Goal: Task Accomplishment & Management: Complete application form

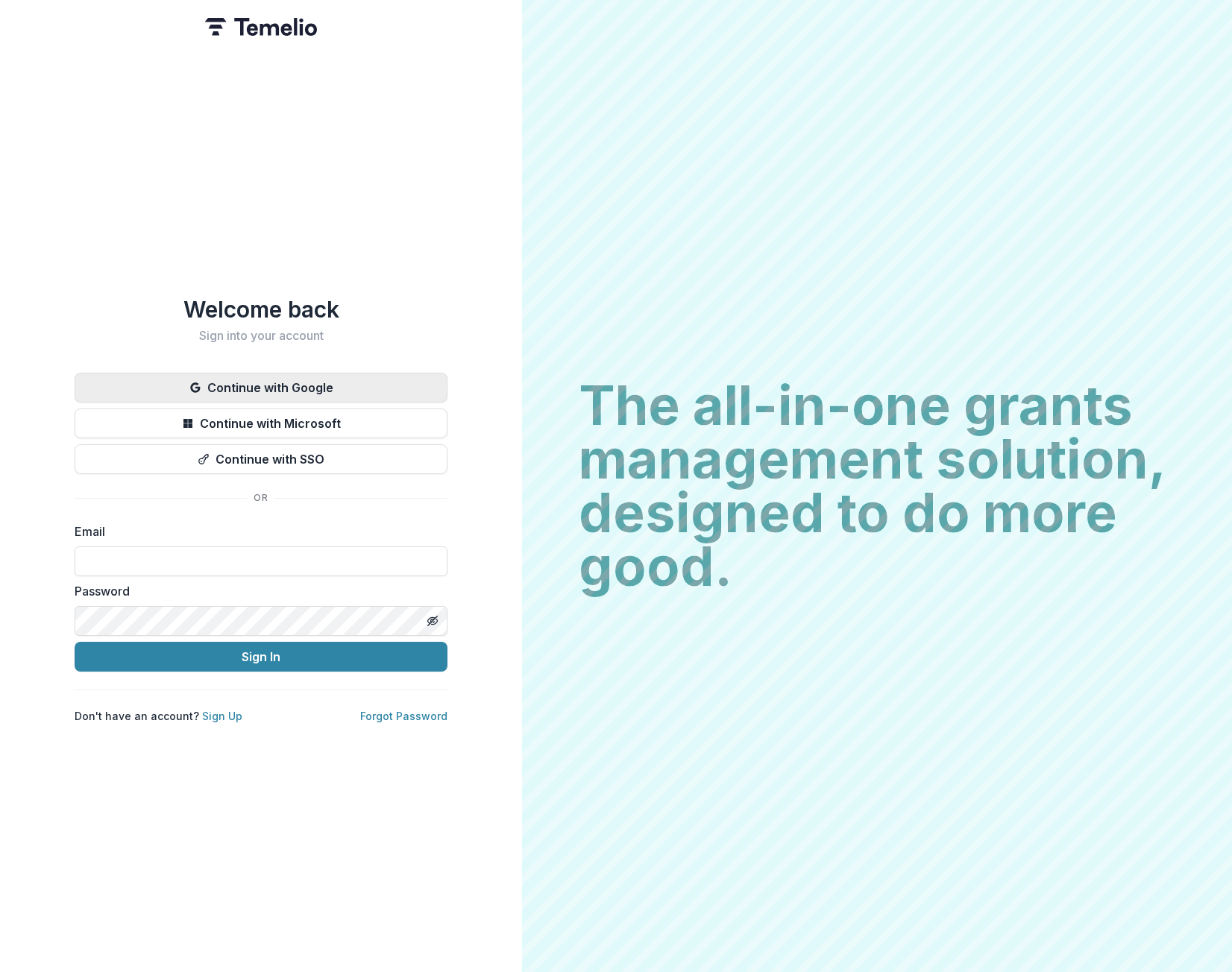
click at [321, 383] on button "Continue with Google" at bounding box center [261, 387] width 373 height 30
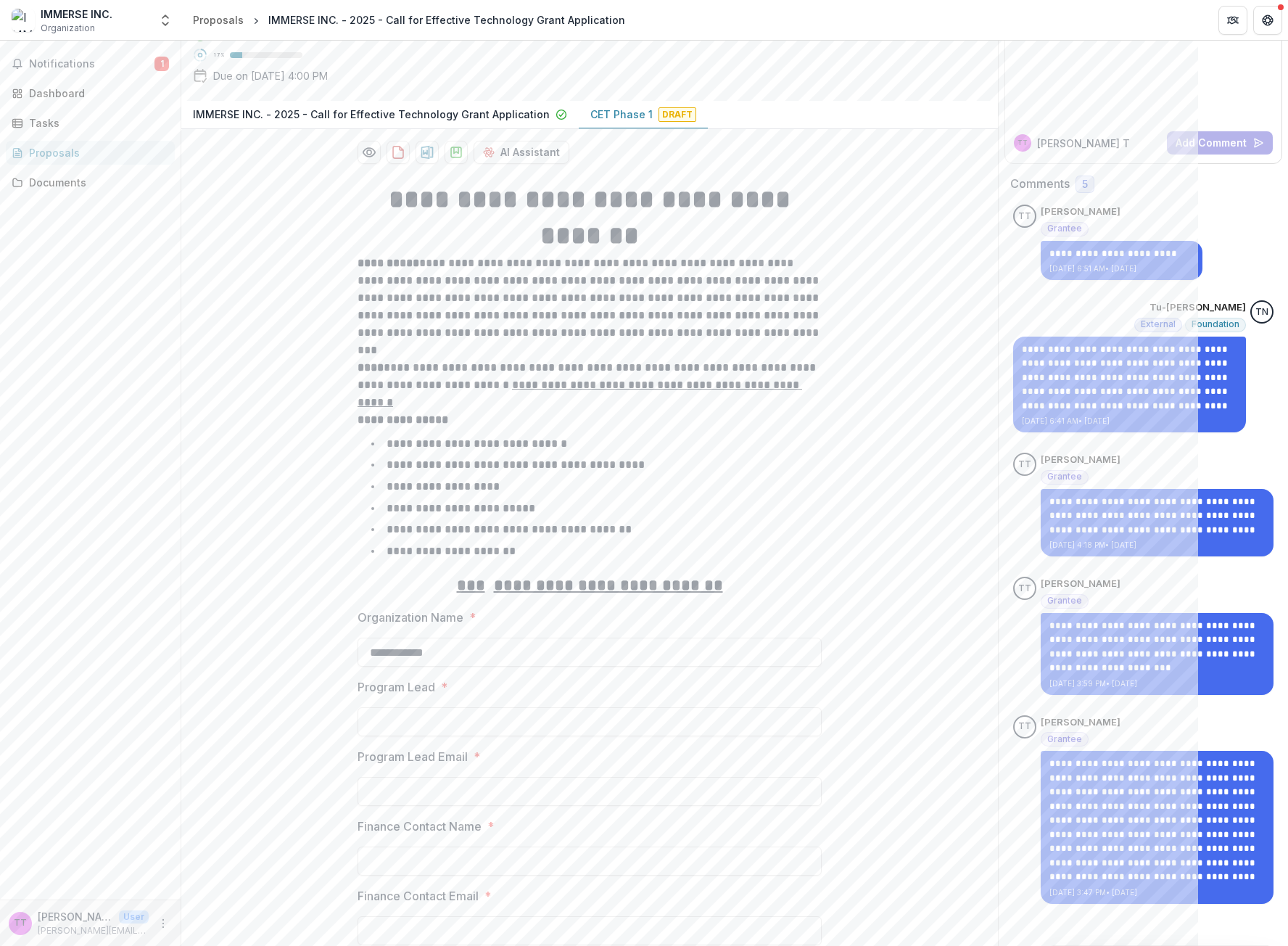
scroll to position [146, 0]
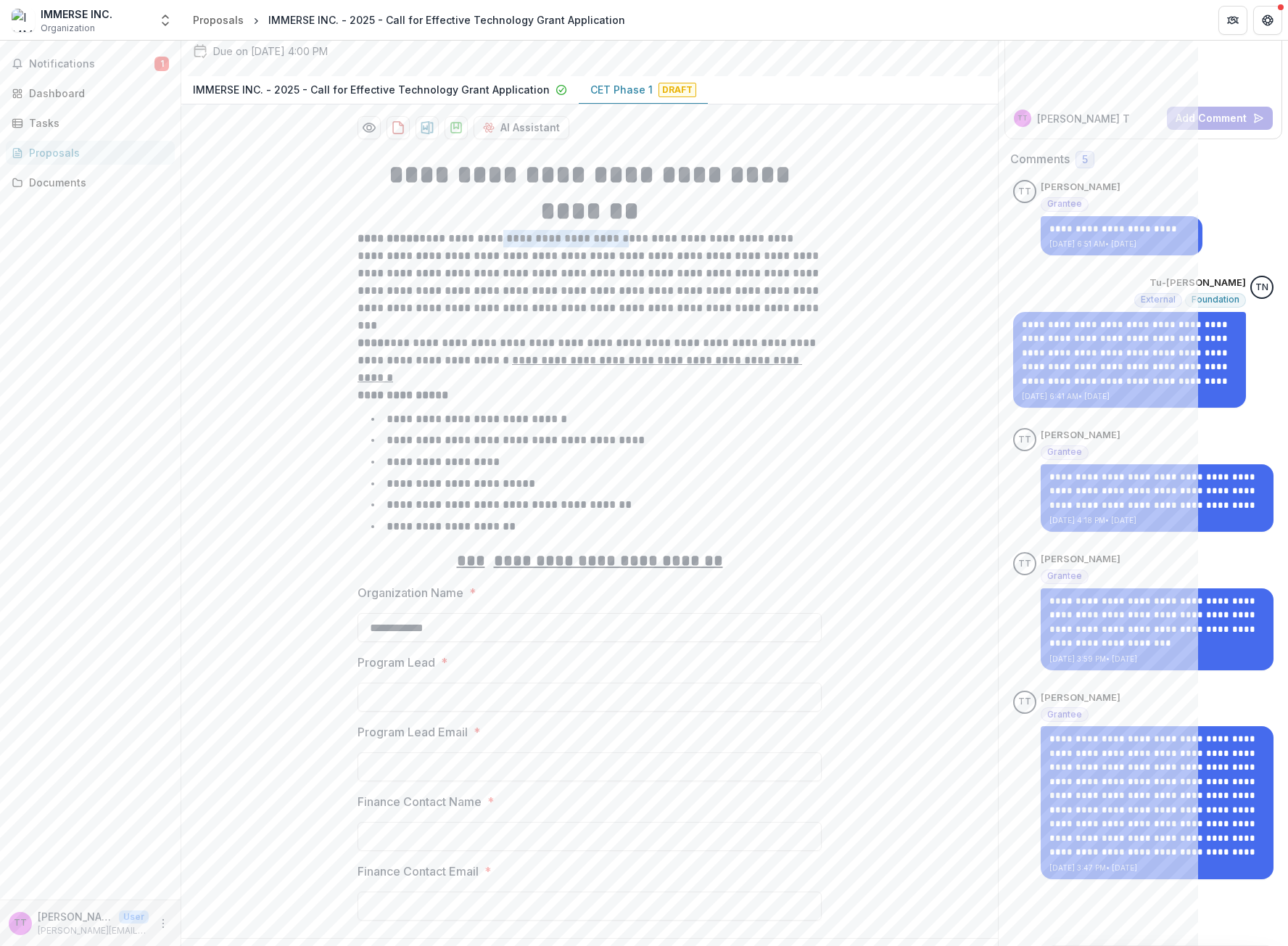
drag, startPoint x: 485, startPoint y: 344, endPoint x: 612, endPoint y: 338, distance: 127.1
click at [612, 317] on p "**********" at bounding box center [589, 273] width 464 height 87
click at [599, 317] on p "**********" at bounding box center [589, 273] width 464 height 87
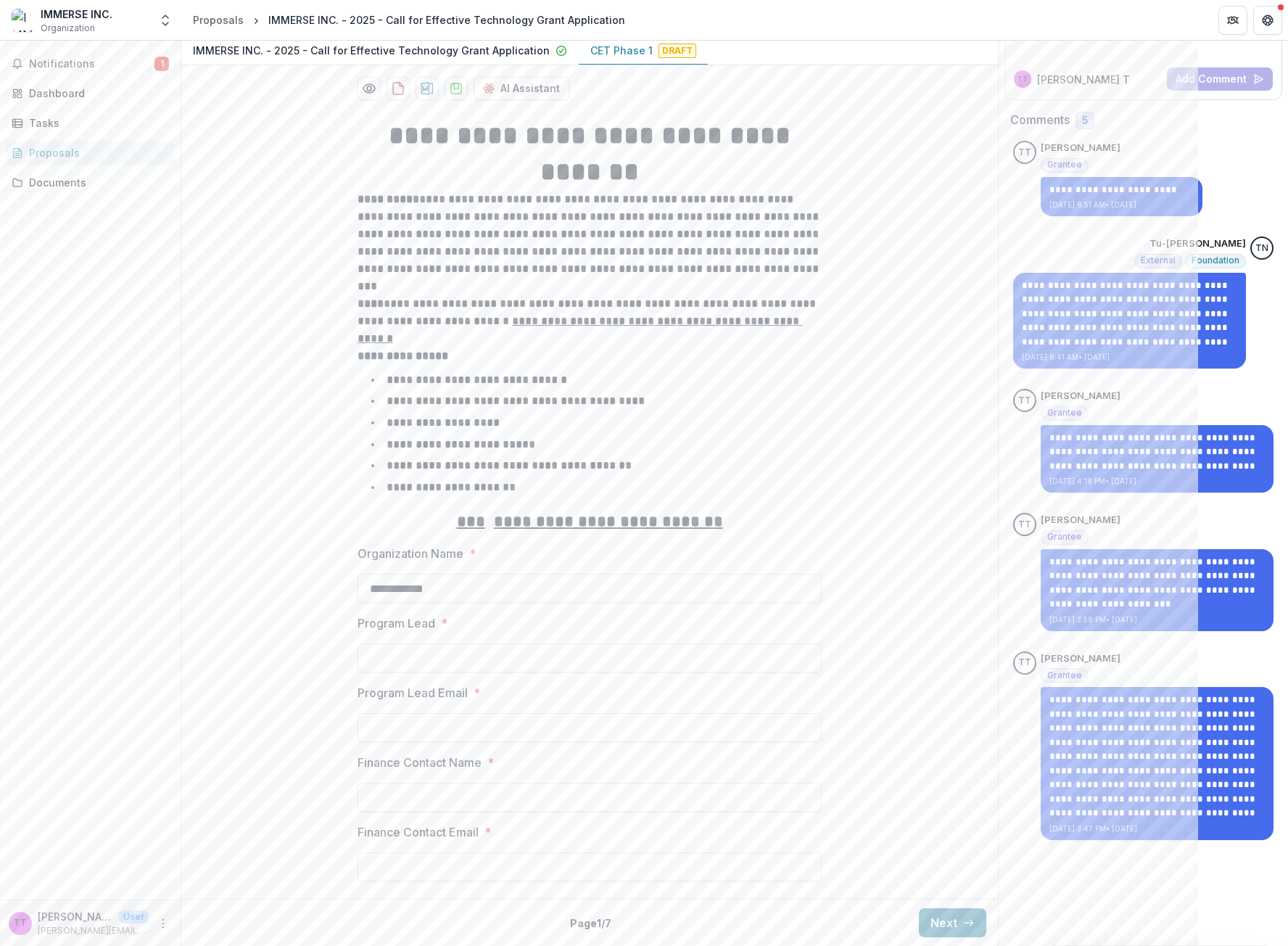
click at [937, 921] on button "Next" at bounding box center [952, 923] width 67 height 29
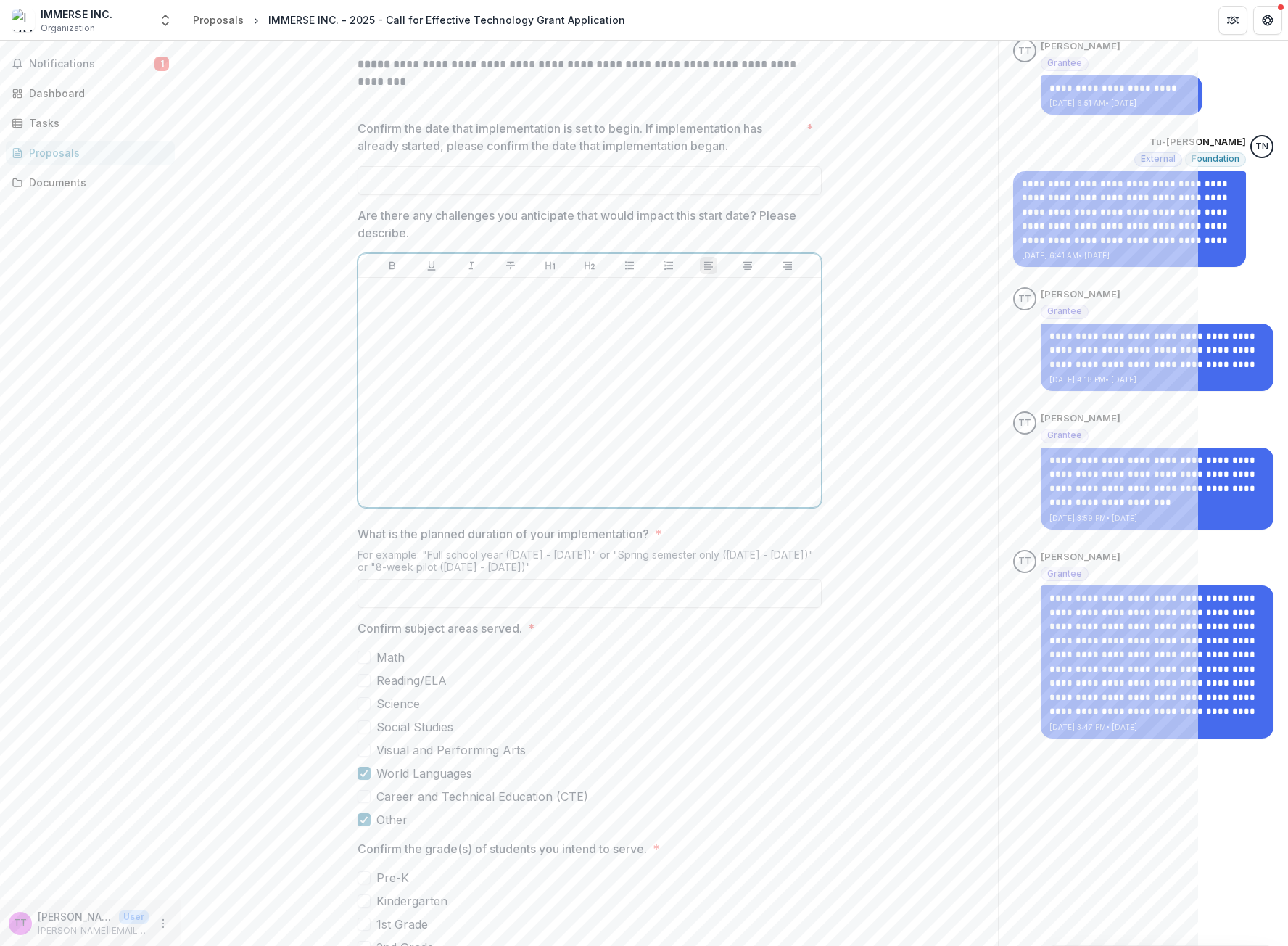
click at [560, 436] on div at bounding box center [589, 392] width 451 height 217
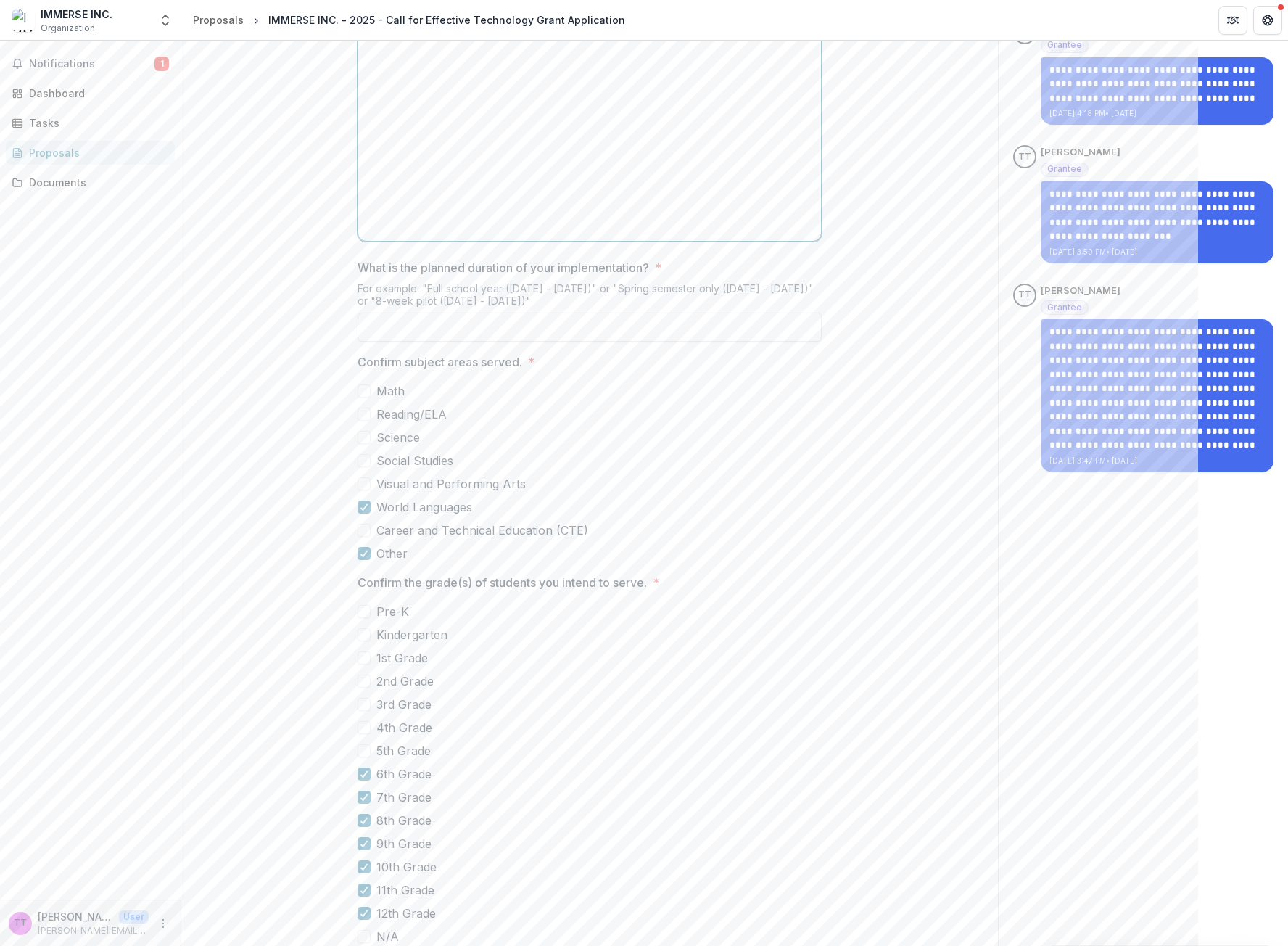
scroll to position [576, 0]
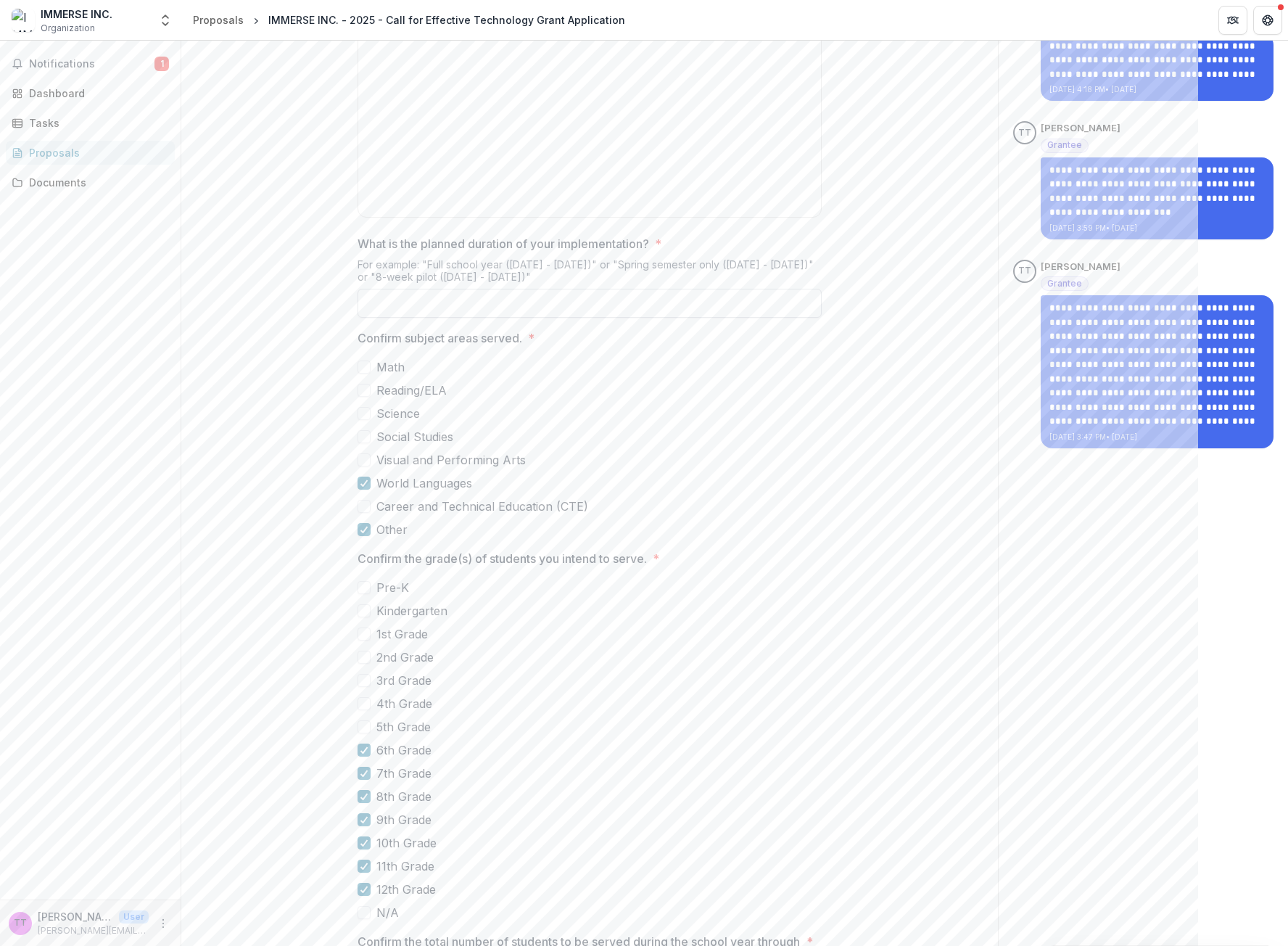
click at [538, 318] on input "What is the planned duration of your implementation? *" at bounding box center [589, 302] width 464 height 29
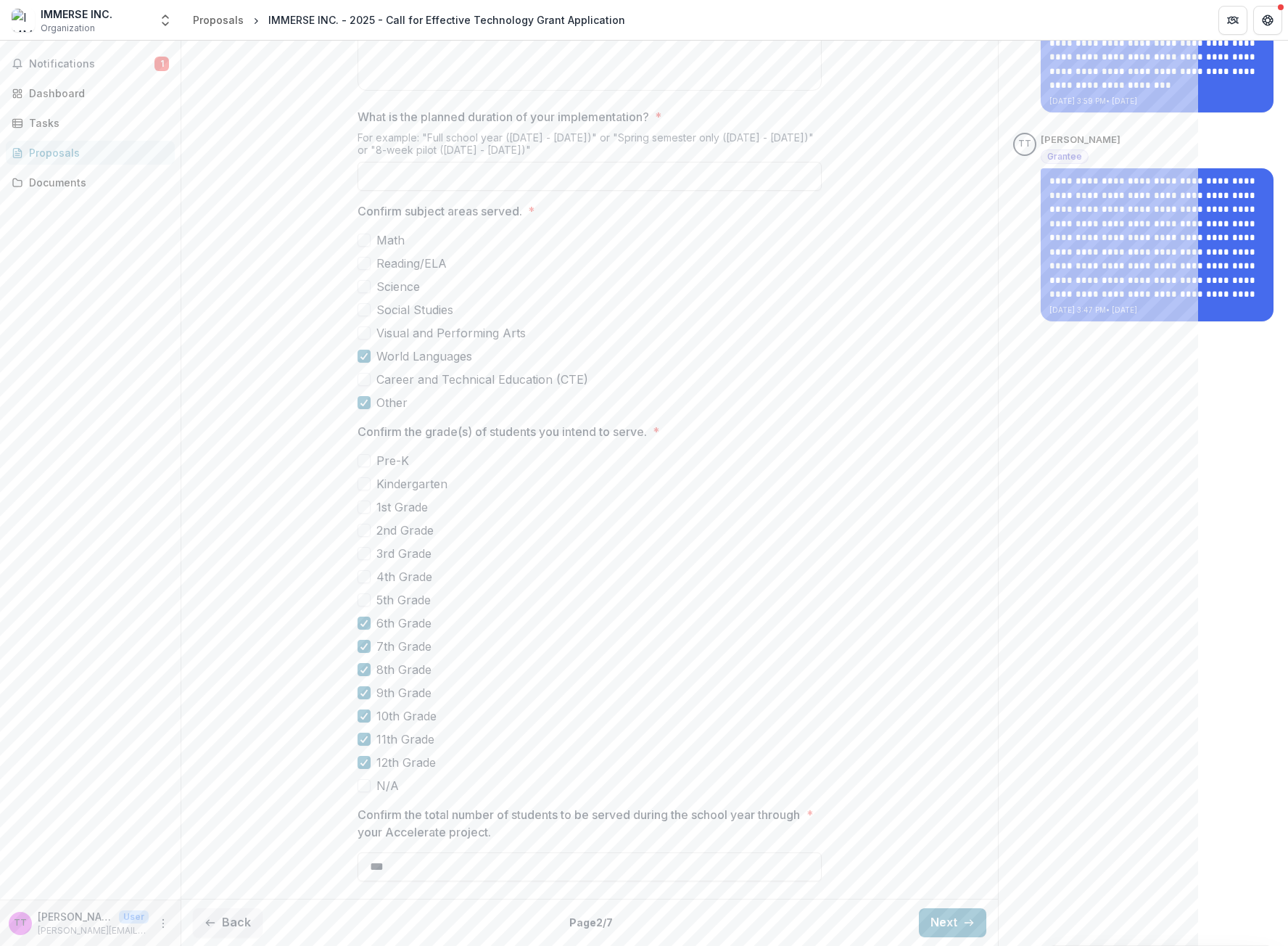
scroll to position [804, 0]
click at [950, 916] on button "Next" at bounding box center [952, 923] width 67 height 29
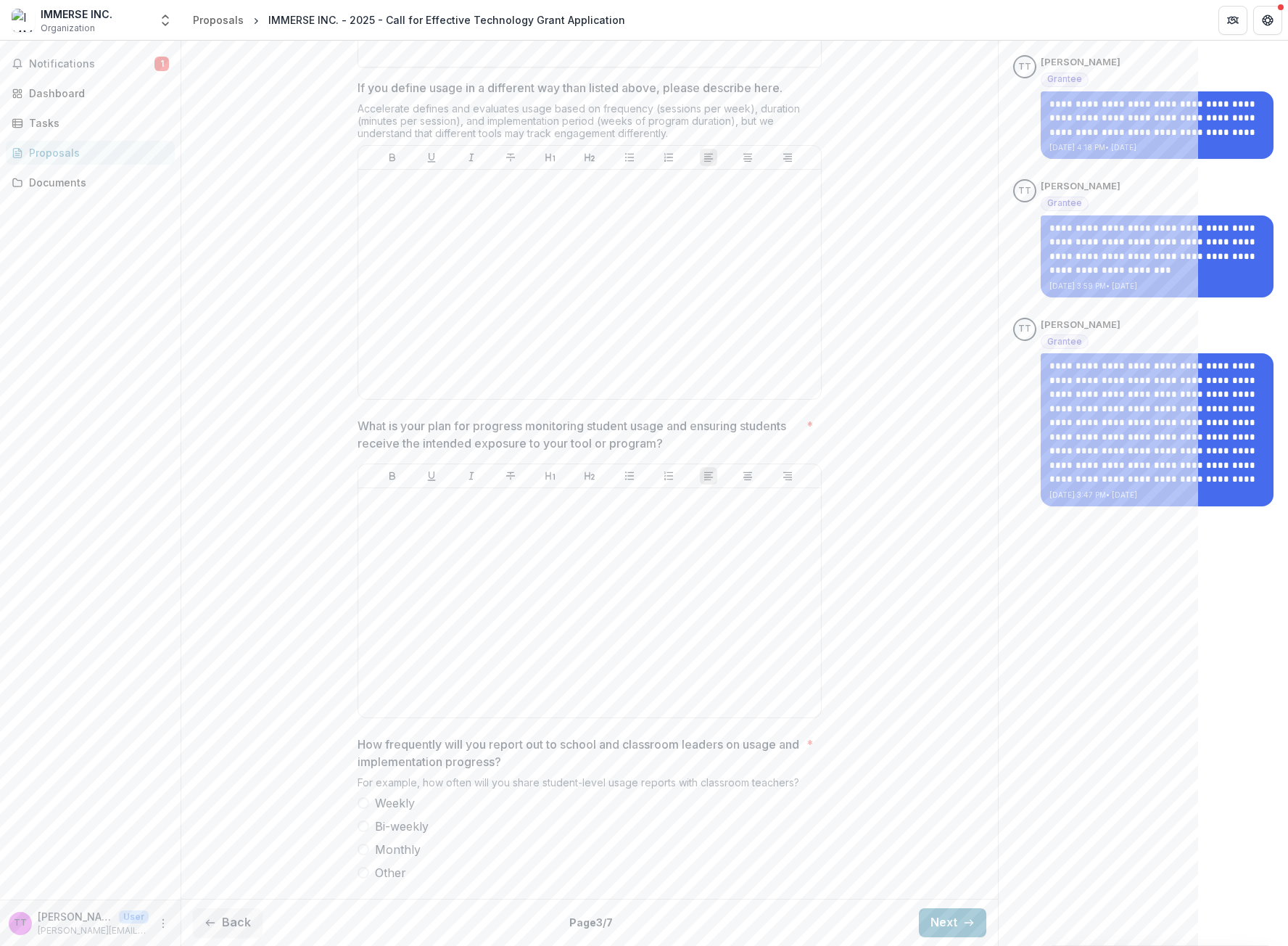
scroll to position [619, 0]
click at [927, 919] on button "Next" at bounding box center [952, 923] width 67 height 29
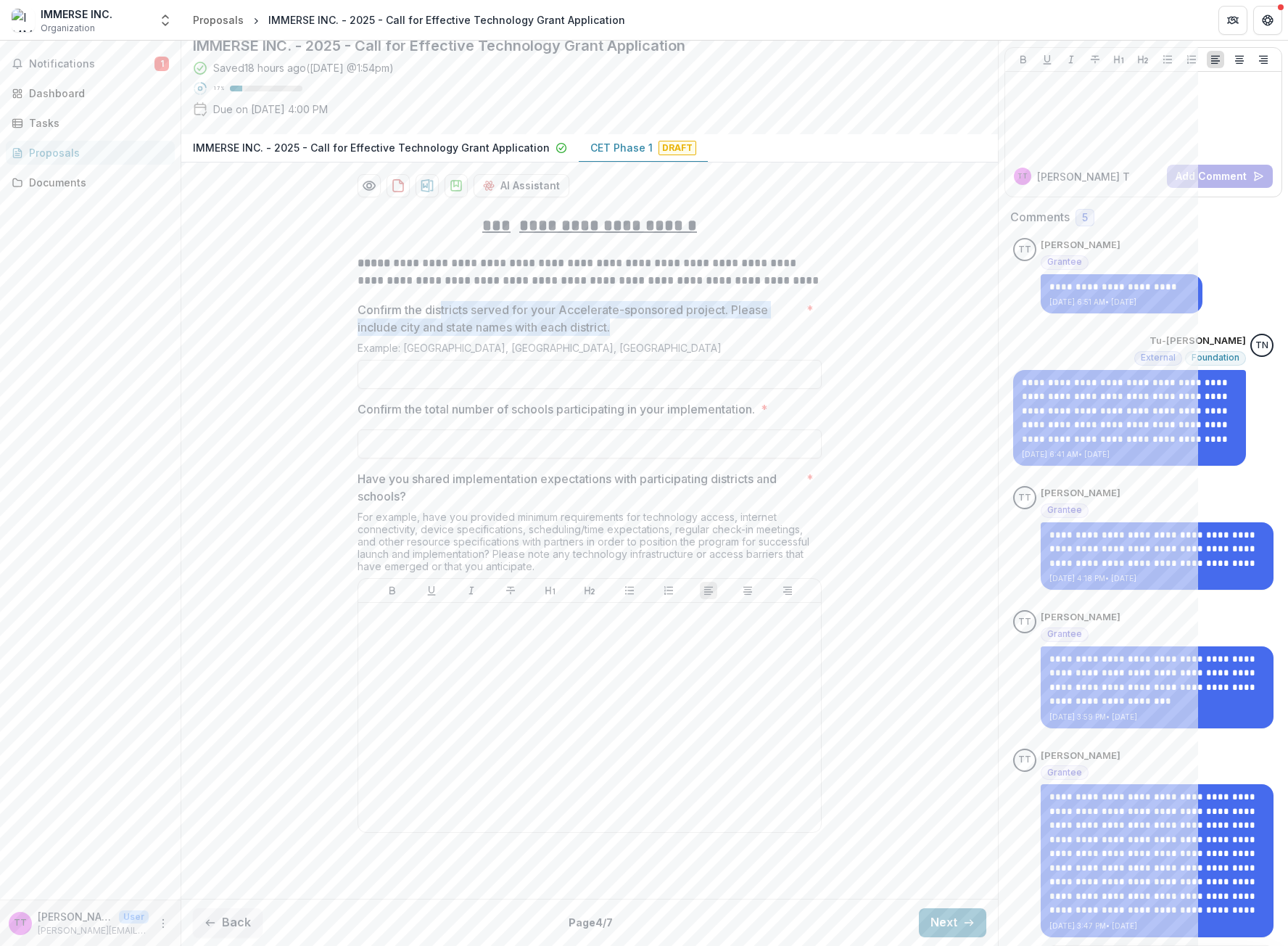
drag, startPoint x: 631, startPoint y: 378, endPoint x: 438, endPoint y: 351, distance: 194.9
click at [438, 336] on p "Confirm the districts served for your Accelerate-sponsored project. Please incl…" at bounding box center [578, 318] width 443 height 35
click at [505, 336] on p "Confirm the districts served for your Accelerate-sponsored project. Please incl…" at bounding box center [578, 318] width 443 height 35
click at [505, 370] on input "Confirm the districts served for your Accelerate-sponsored project. Please incl…" at bounding box center [589, 374] width 464 height 29
drag, startPoint x: 431, startPoint y: 448, endPoint x: 563, endPoint y: 451, distance: 132.0
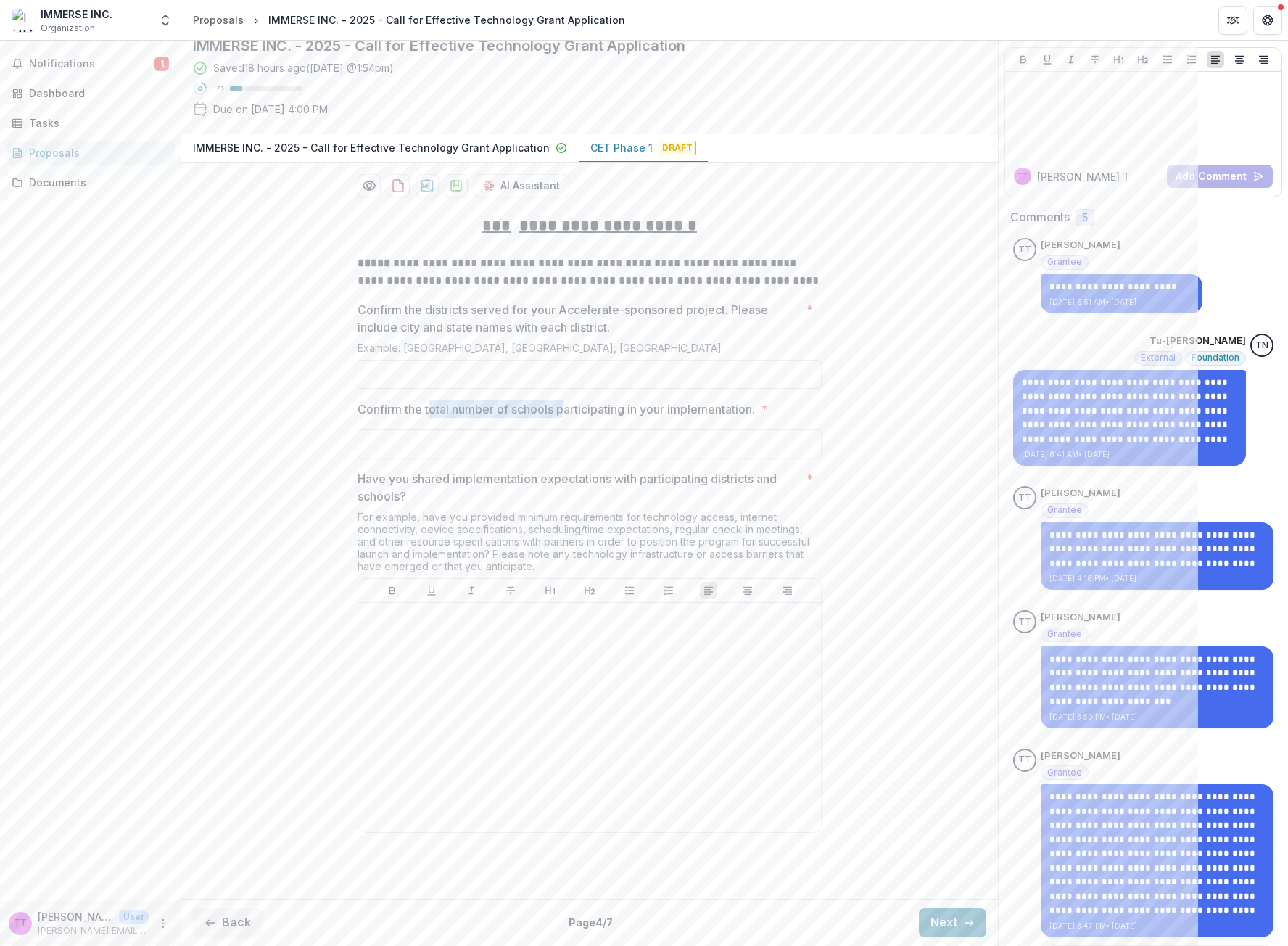
click at [563, 418] on p "Confirm the total number of schools participating in your implementation." at bounding box center [556, 409] width 397 height 18
click at [563, 451] on input "Confirm the total number of schools participating in your implementation. *" at bounding box center [589, 443] width 464 height 29
drag, startPoint x: 585, startPoint y: 519, endPoint x: 664, endPoint y: 551, distance: 85.2
click at [664, 551] on div "Have you shared implementation expectations with participating districts and sc…" at bounding box center [589, 654] width 464 height 369
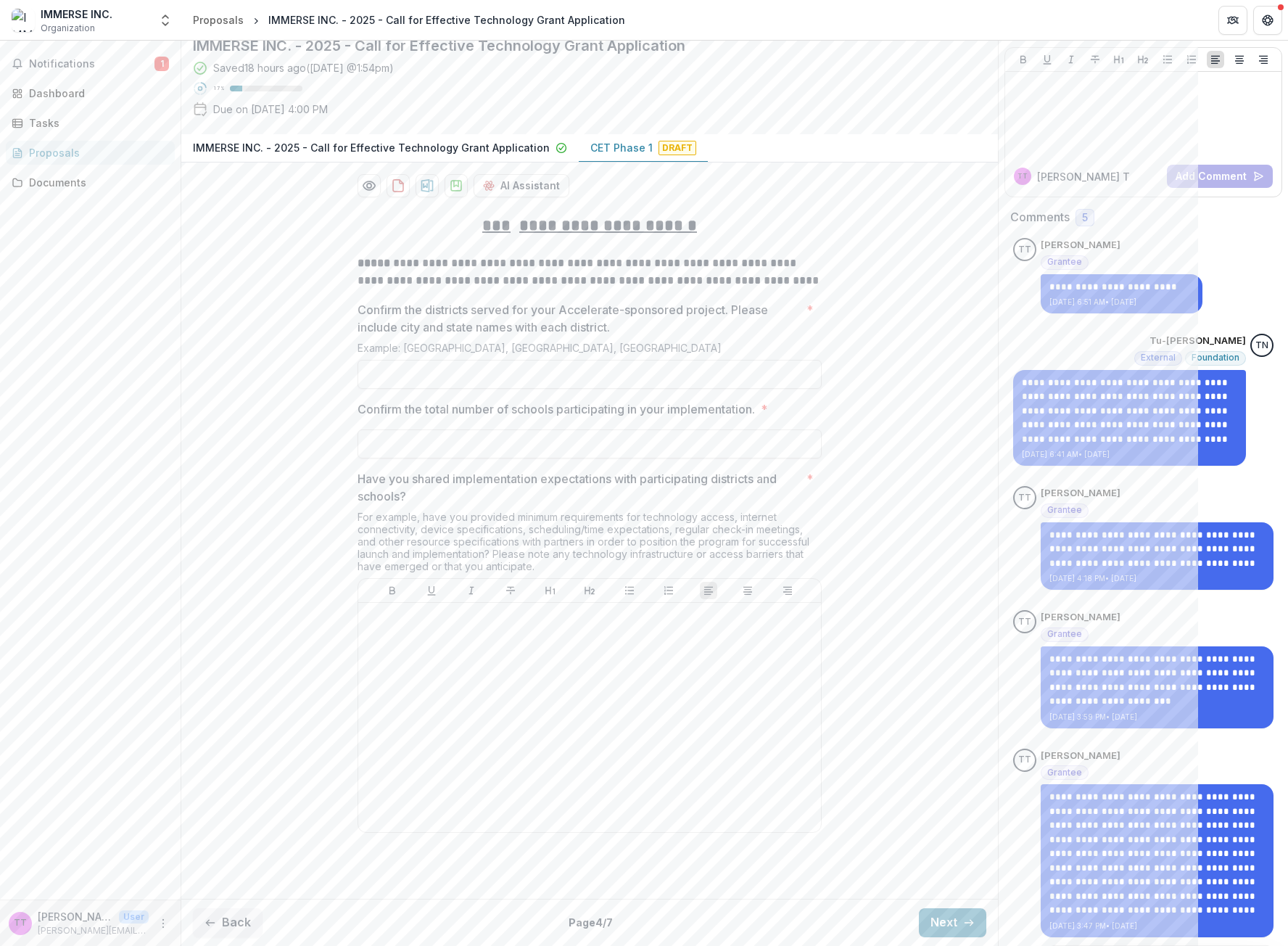
click at [645, 575] on div "For example, have you provided minimum requirements for technology access, inte…" at bounding box center [589, 544] width 464 height 67
click at [957, 925] on button "Next" at bounding box center [952, 923] width 67 height 29
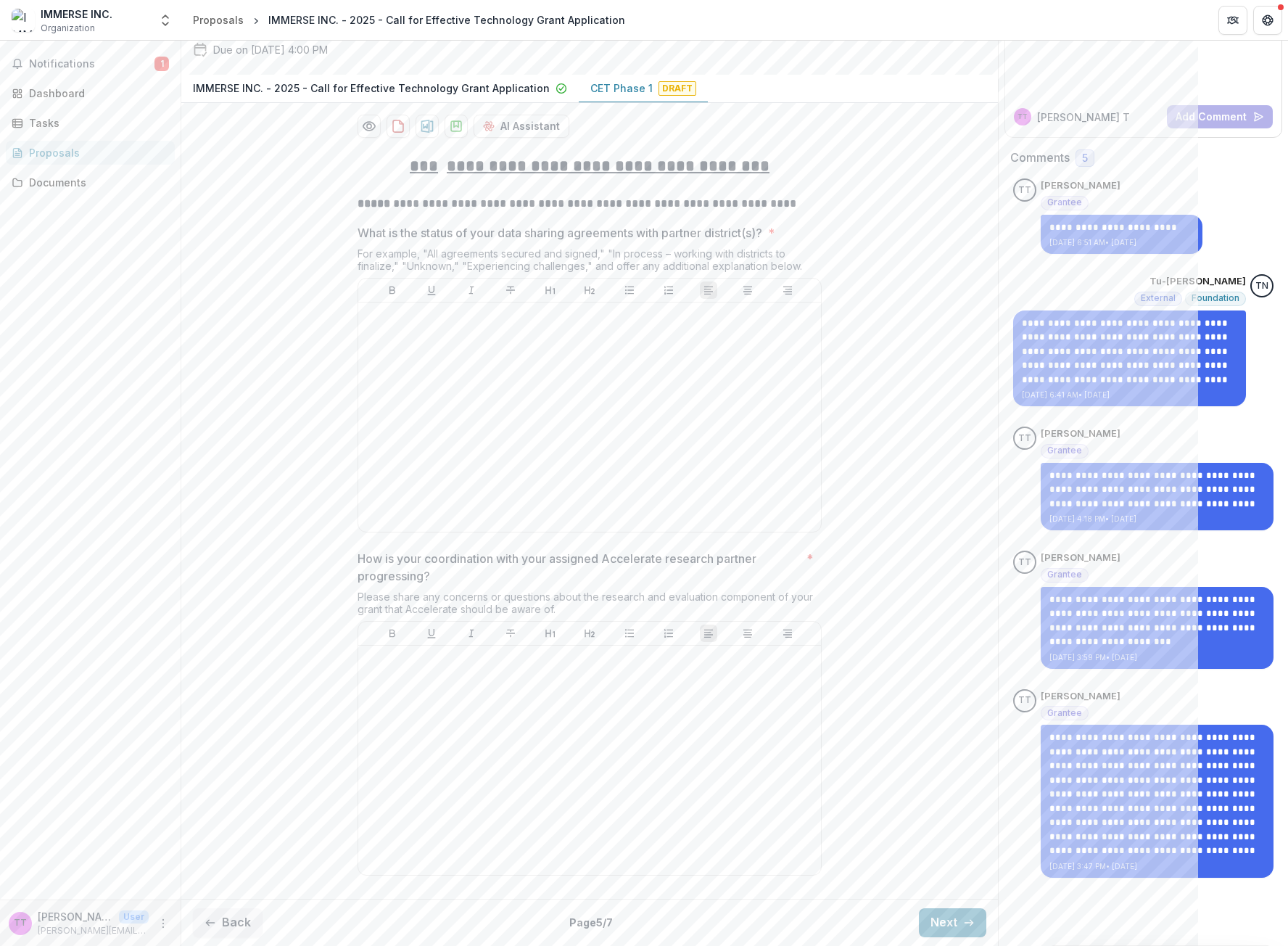
scroll to position [247, 0]
click at [935, 922] on button "Next" at bounding box center [952, 923] width 67 height 29
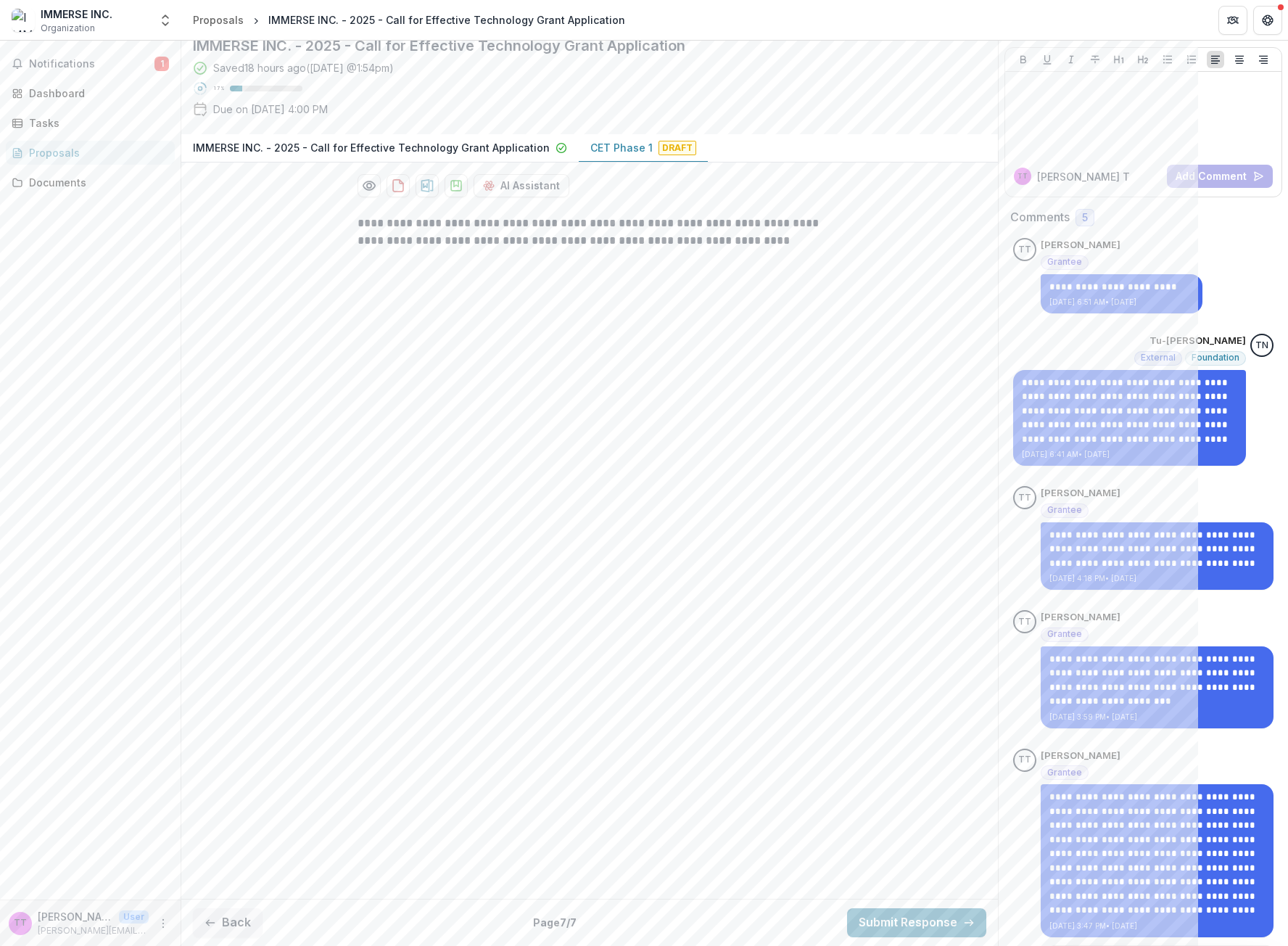
scroll to position [87, 0]
click at [241, 919] on button "Back" at bounding box center [228, 923] width 70 height 29
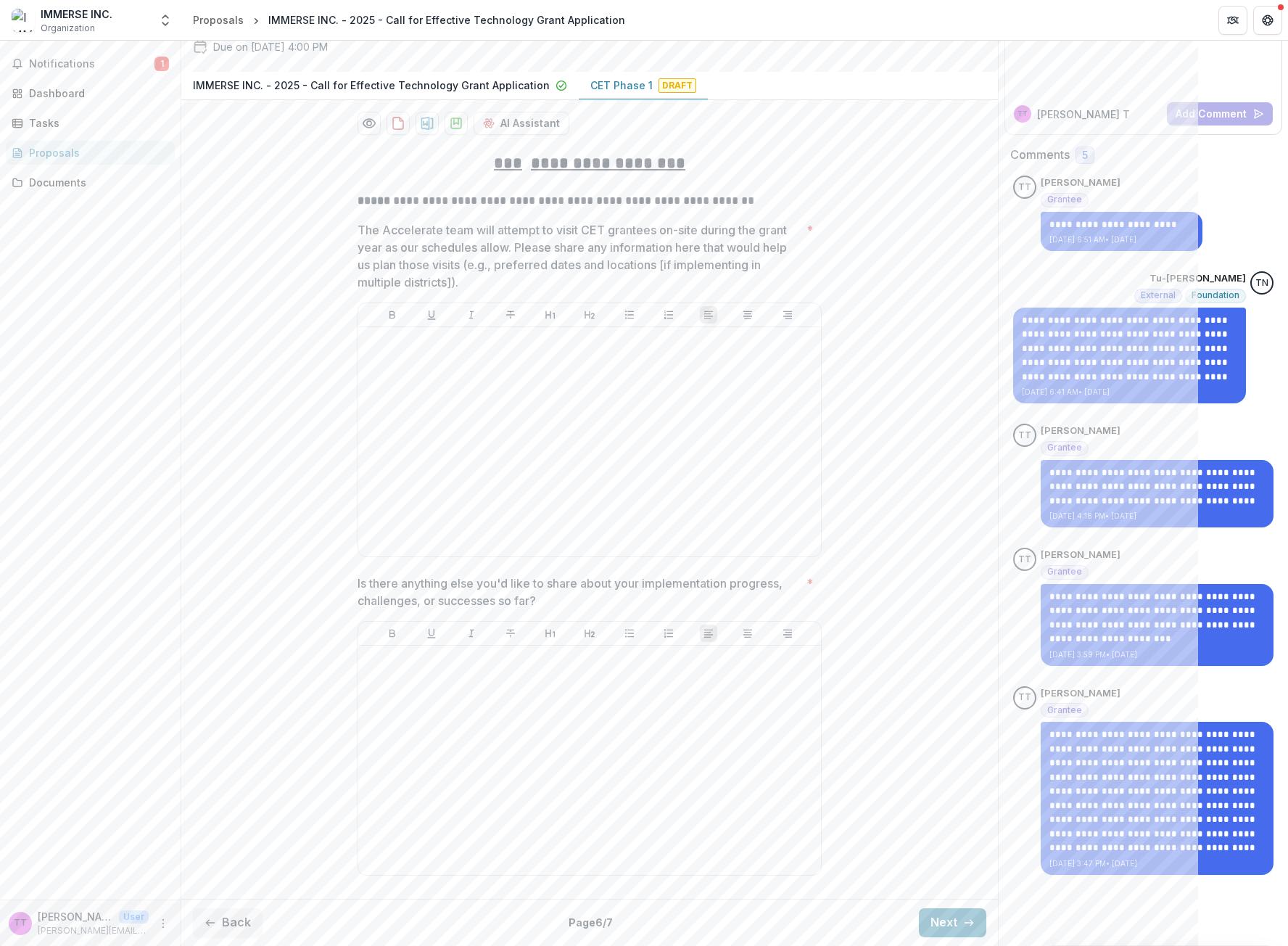
scroll to position [250, 0]
drag, startPoint x: 563, startPoint y: 601, endPoint x: 378, endPoint y: 582, distance: 186.0
click at [378, 582] on p "Is there anything else you'd like to share about your implementation progress, …" at bounding box center [578, 591] width 443 height 35
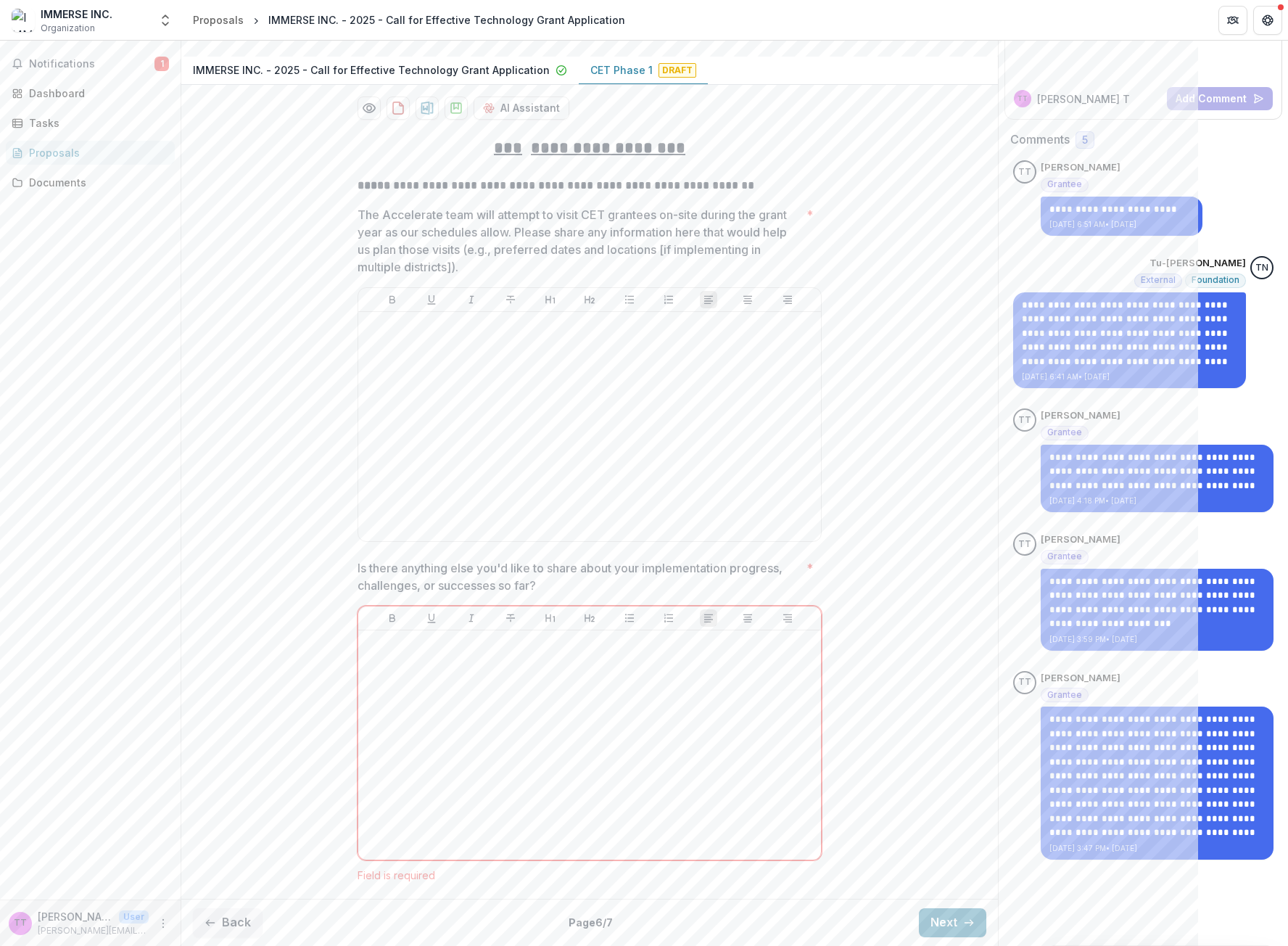
click at [214, 920] on div "Back Page 6 / 7 Next" at bounding box center [589, 922] width 817 height 48
click at [217, 938] on button "Back" at bounding box center [228, 923] width 70 height 29
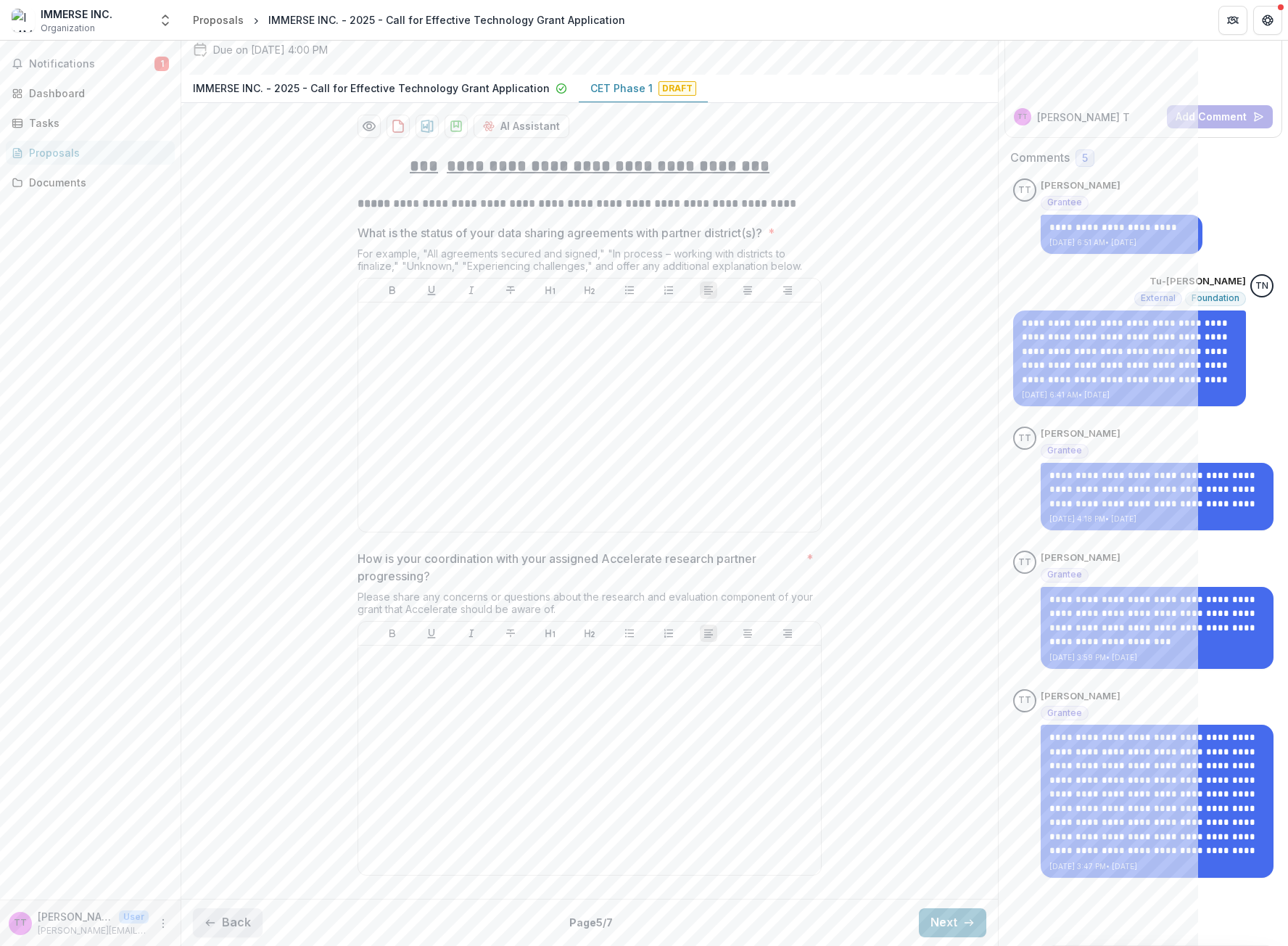
click at [217, 938] on button "Back" at bounding box center [228, 923] width 70 height 29
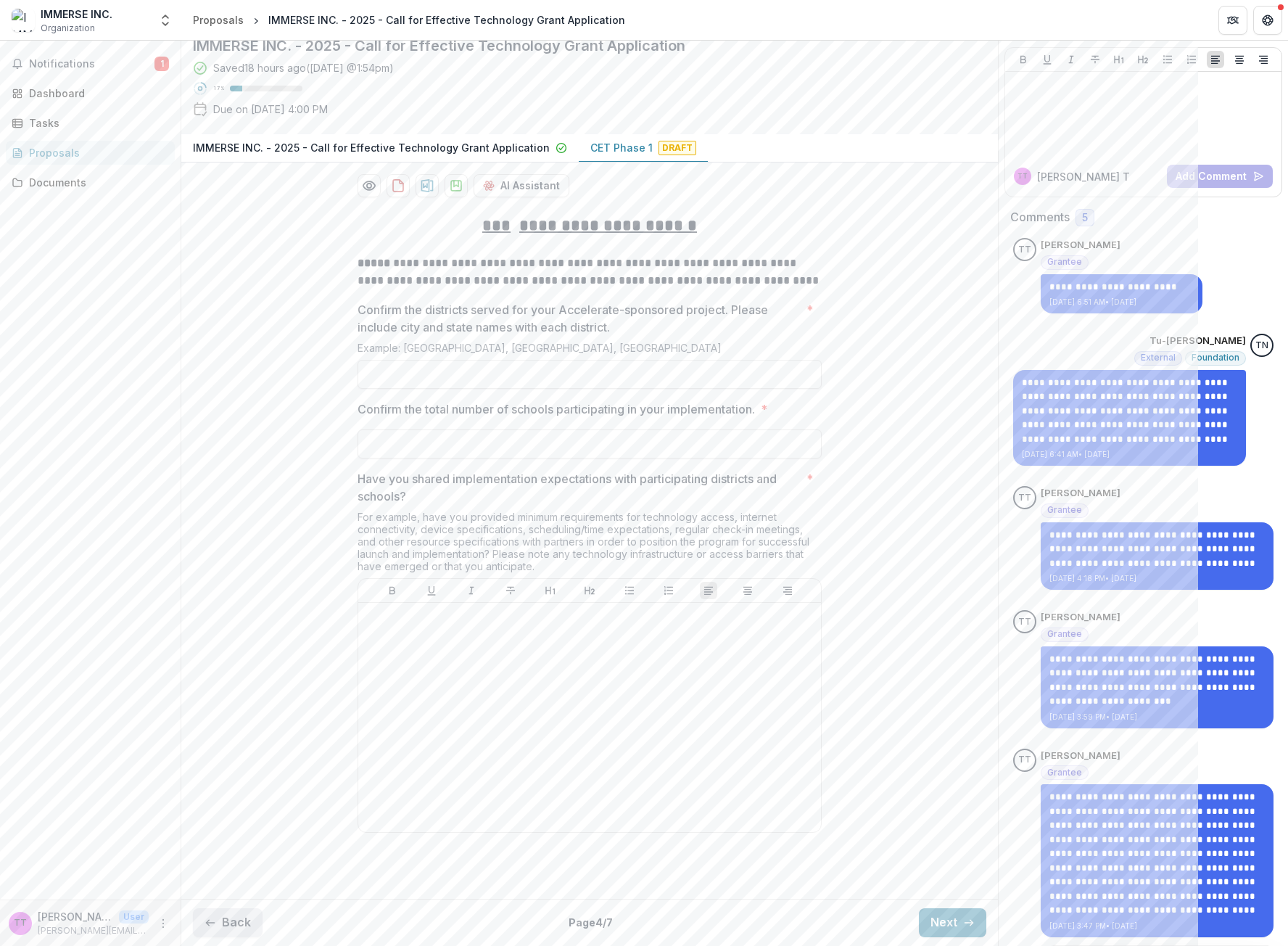
click at [217, 938] on button "Back" at bounding box center [228, 923] width 70 height 29
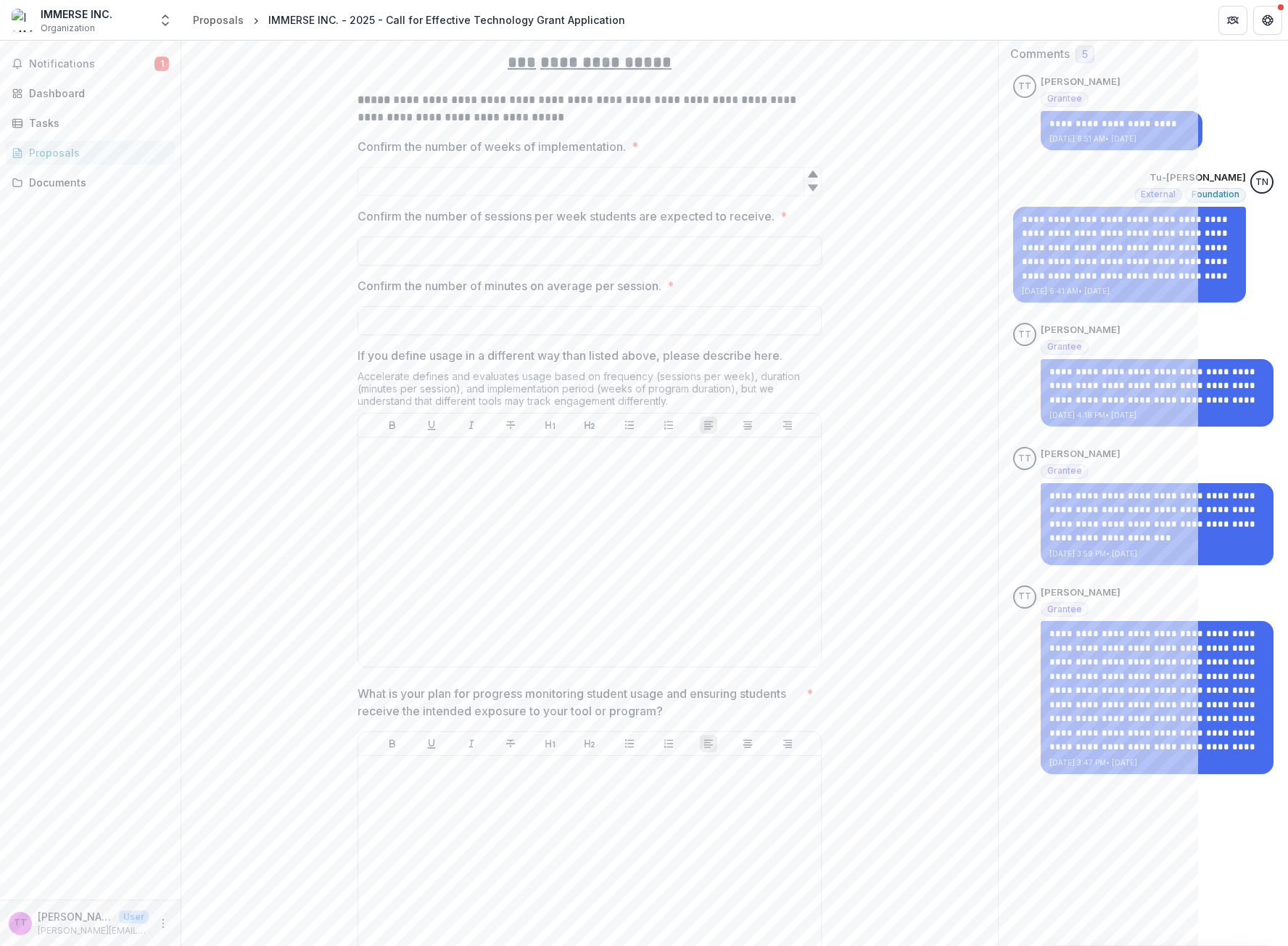
click at [217, 938] on div "**********" at bounding box center [589, 600] width 817 height 1120
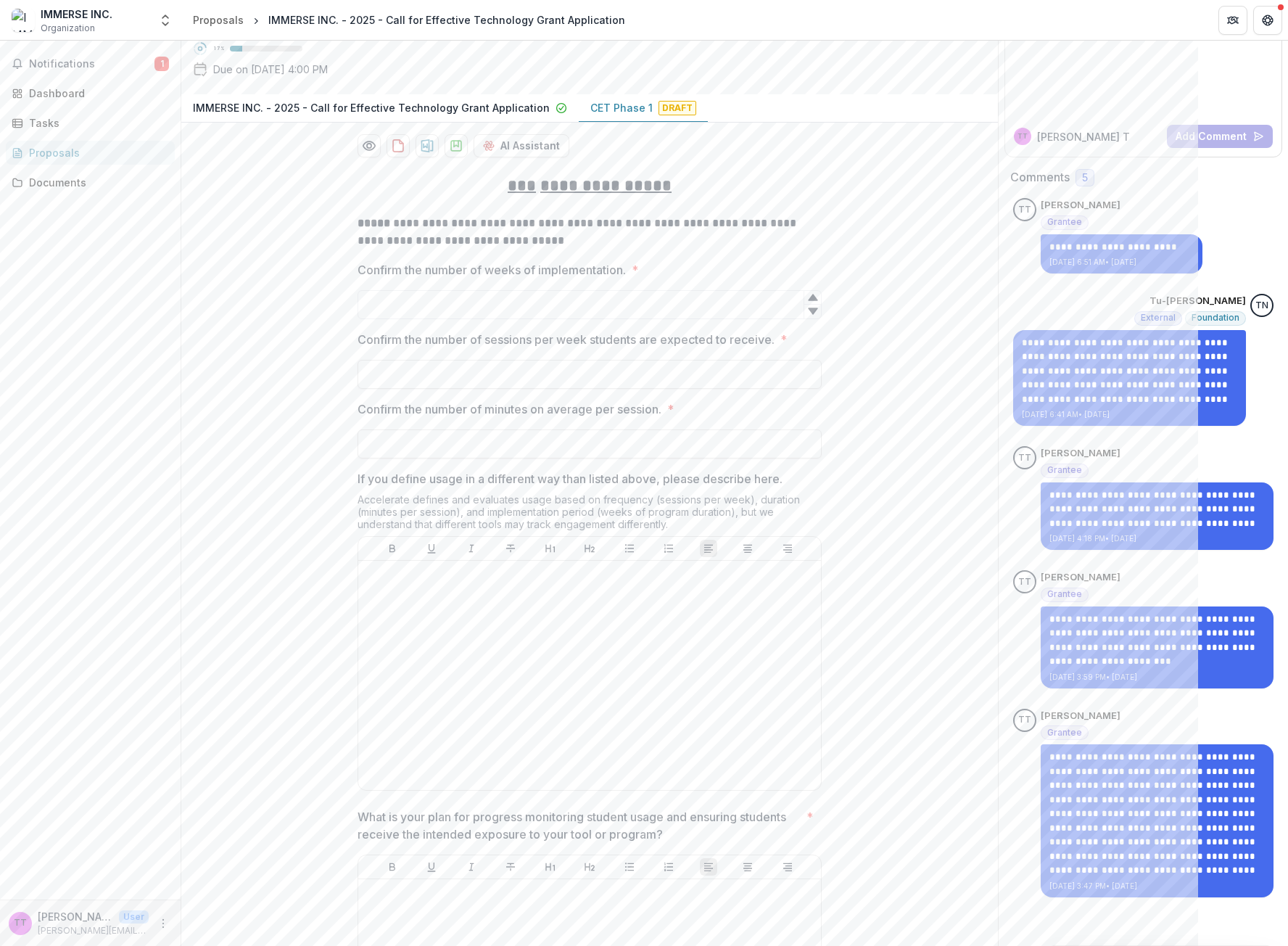
scroll to position [0, 0]
